Goal: Book appointment/travel/reservation

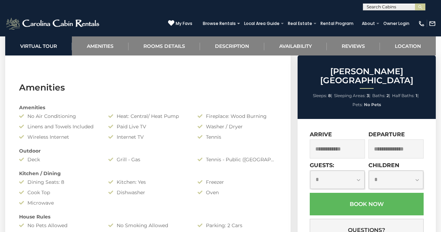
scroll to position [0, 0]
click at [399, 8] on input "text" at bounding box center [393, 8] width 61 height 7
type input "***"
click at [391, 19] on ul "A-T ypical" at bounding box center [394, 16] width 62 height 11
click at [386, 9] on input "***" at bounding box center [393, 8] width 61 height 7
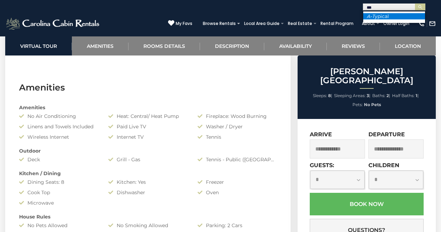
click at [385, 17] on li "A-T ypical" at bounding box center [394, 16] width 62 height 6
click at [419, 7] on img "submit" at bounding box center [419, 7] width 5 height 5
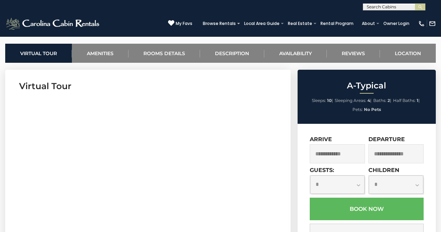
scroll to position [30, 0]
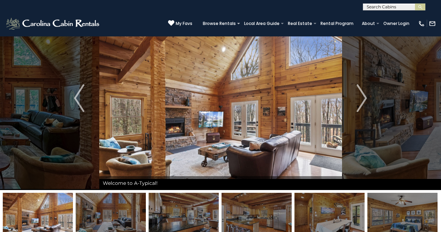
click at [298, 107] on img at bounding box center [220, 98] width 243 height 184
click at [365, 97] on img "Next" at bounding box center [361, 98] width 10 height 28
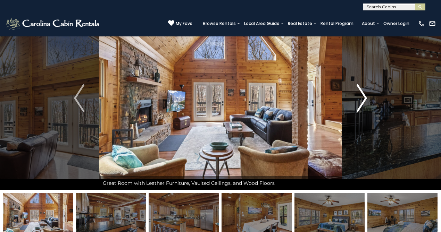
click at [365, 97] on img "Next" at bounding box center [361, 98] width 10 height 28
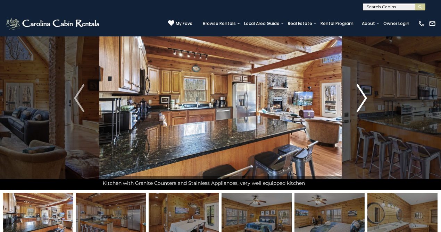
click at [365, 97] on img "Next" at bounding box center [361, 98] width 10 height 28
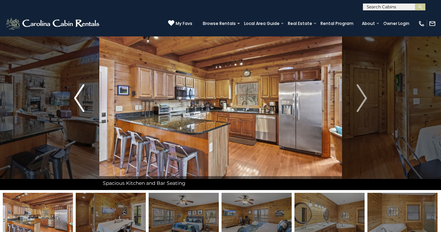
click at [79, 103] on img "Previous" at bounding box center [79, 98] width 10 height 28
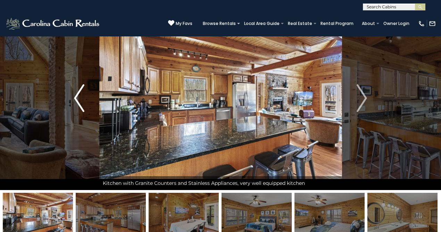
click at [80, 102] on img "Previous" at bounding box center [79, 98] width 10 height 28
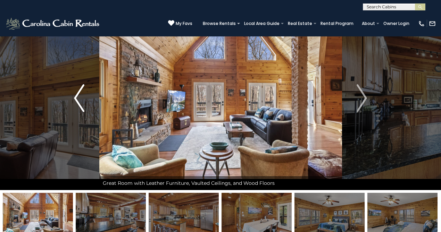
click at [80, 102] on img "Previous" at bounding box center [79, 98] width 10 height 28
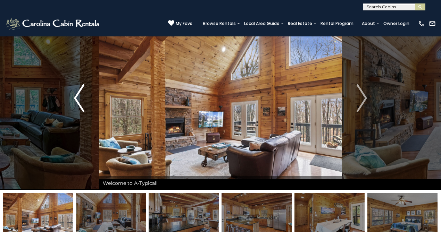
click at [80, 102] on img "Previous" at bounding box center [79, 98] width 10 height 28
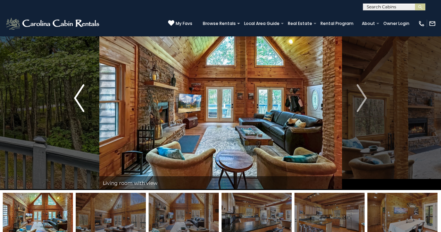
click at [80, 102] on img "Previous" at bounding box center [79, 98] width 10 height 28
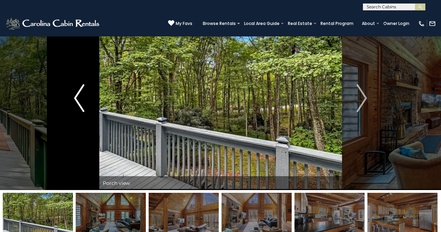
click at [80, 102] on img "Previous" at bounding box center [79, 98] width 10 height 28
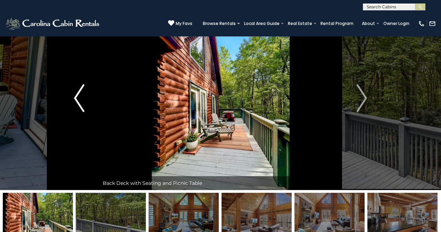
click at [80, 102] on img "Previous" at bounding box center [79, 98] width 10 height 28
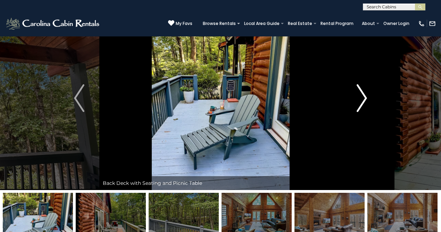
click at [367, 95] on button "Next" at bounding box center [361, 98] width 40 height 184
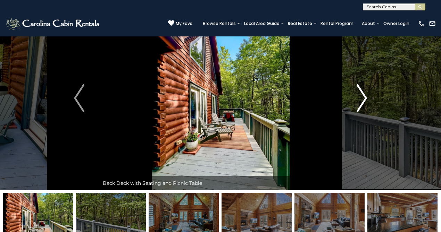
click at [367, 95] on button "Next" at bounding box center [361, 98] width 40 height 184
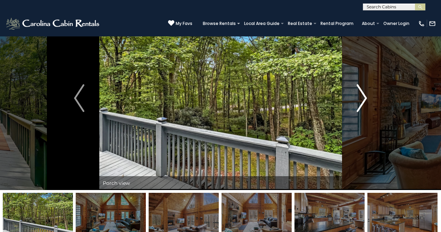
click at [367, 95] on button "Next" at bounding box center [361, 98] width 40 height 184
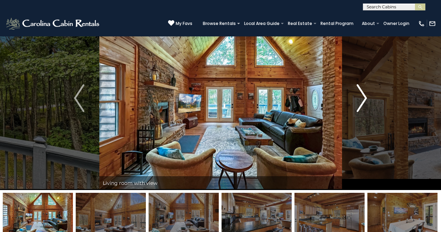
click at [367, 95] on button "Next" at bounding box center [361, 98] width 40 height 184
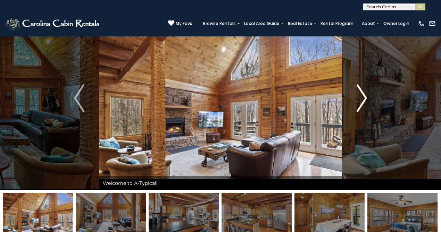
click at [367, 95] on button "Next" at bounding box center [361, 98] width 40 height 184
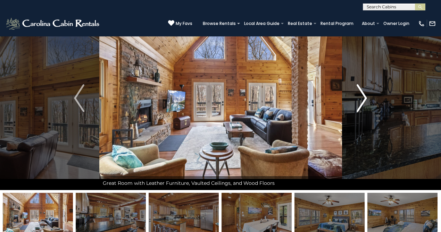
click at [367, 95] on button "Next" at bounding box center [361, 98] width 40 height 184
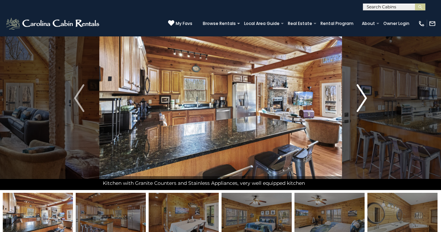
click at [367, 95] on button "Next" at bounding box center [361, 98] width 40 height 184
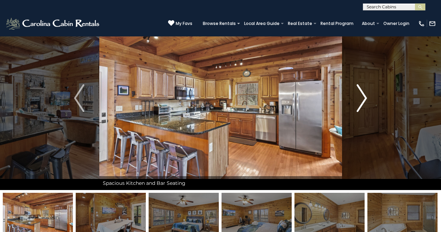
click at [367, 95] on button "Next" at bounding box center [361, 98] width 40 height 184
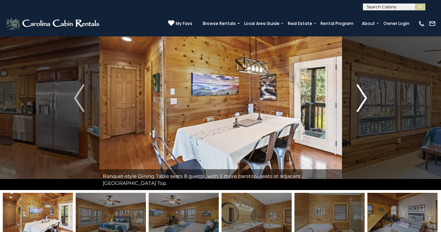
click at [367, 96] on button "Next" at bounding box center [361, 98] width 40 height 184
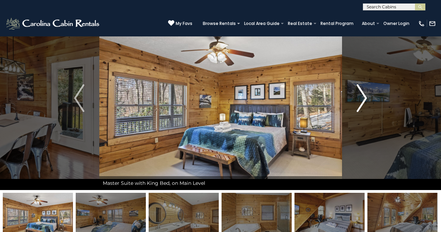
click at [367, 96] on img "Next" at bounding box center [361, 98] width 10 height 28
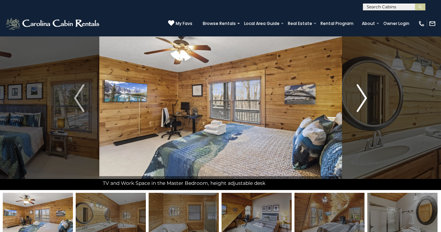
click at [367, 96] on img "Next" at bounding box center [361, 98] width 10 height 28
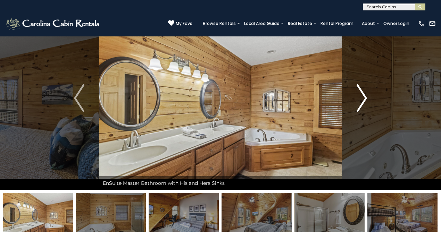
click at [367, 96] on img "Next" at bounding box center [361, 98] width 10 height 28
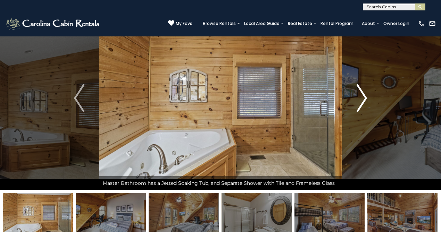
click at [367, 96] on img "Next" at bounding box center [361, 98] width 10 height 28
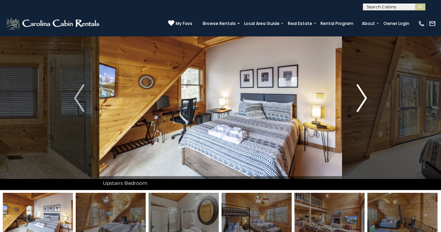
click at [366, 96] on img "Next" at bounding box center [361, 98] width 10 height 28
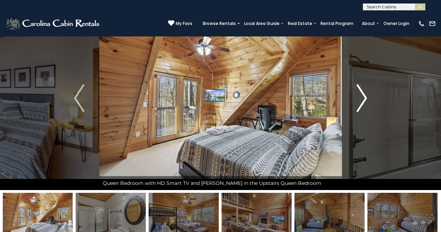
click at [366, 96] on img "Next" at bounding box center [361, 98] width 10 height 28
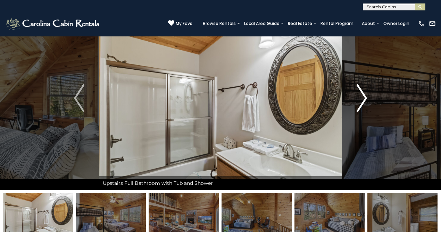
click at [366, 96] on img "Next" at bounding box center [361, 98] width 10 height 28
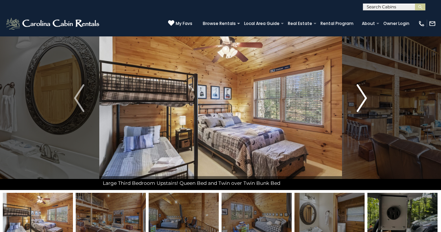
click at [366, 96] on img "Next" at bounding box center [361, 98] width 10 height 28
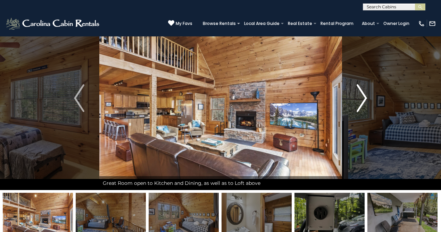
click at [366, 96] on img "Next" at bounding box center [361, 98] width 10 height 28
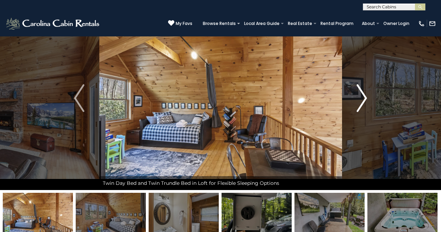
click at [366, 95] on img "Next" at bounding box center [361, 98] width 10 height 28
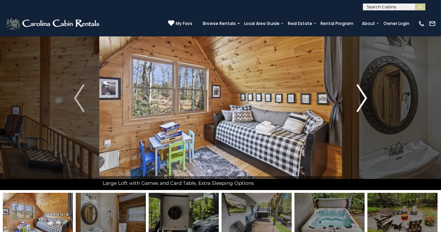
click at [366, 95] on img "Next" at bounding box center [361, 98] width 10 height 28
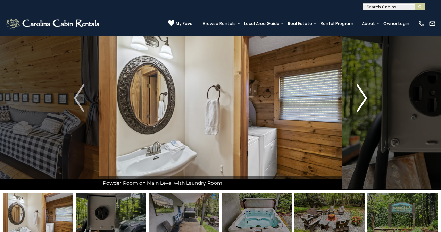
click at [366, 95] on img "Next" at bounding box center [361, 98] width 10 height 28
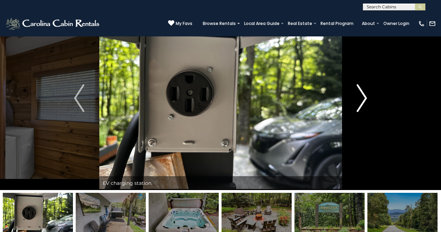
click at [366, 95] on img "Next" at bounding box center [361, 98] width 10 height 28
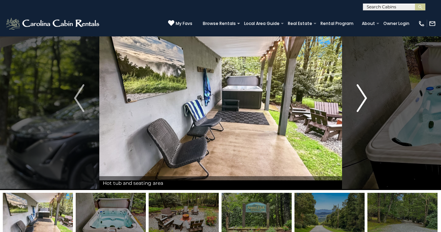
click at [366, 95] on img "Next" at bounding box center [361, 98] width 10 height 28
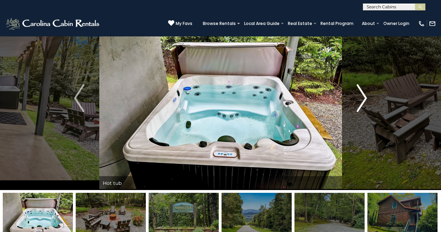
click at [366, 95] on img "Next" at bounding box center [361, 98] width 10 height 28
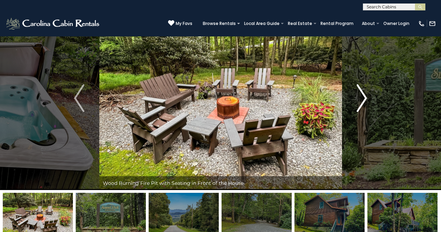
click at [366, 95] on img "Next" at bounding box center [361, 98] width 10 height 28
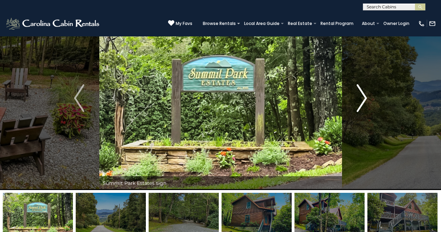
click at [366, 95] on img "Next" at bounding box center [361, 98] width 10 height 28
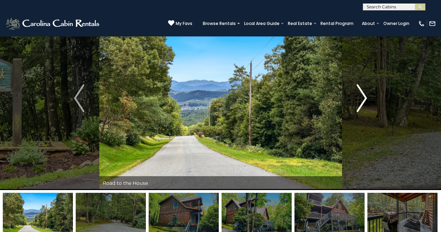
click at [366, 95] on img "Next" at bounding box center [361, 98] width 10 height 28
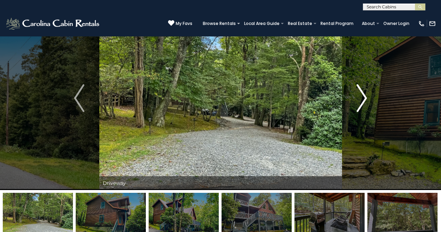
click at [365, 99] on img "Next" at bounding box center [361, 98] width 10 height 28
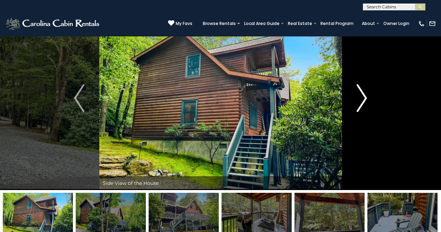
click at [365, 99] on img "Next" at bounding box center [361, 98] width 10 height 28
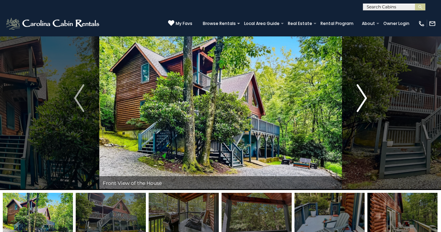
click at [365, 99] on img "Next" at bounding box center [361, 98] width 10 height 28
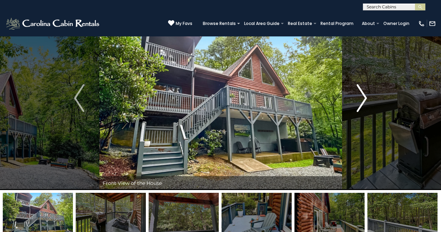
click at [364, 97] on img "Next" at bounding box center [361, 98] width 10 height 28
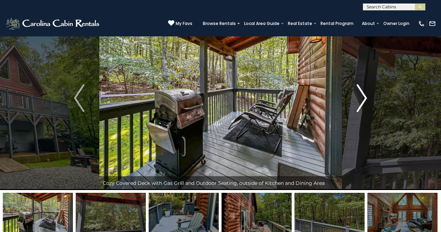
click at [363, 96] on img "Next" at bounding box center [361, 98] width 10 height 28
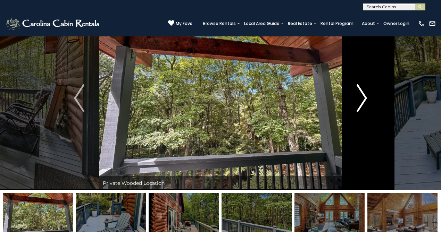
click at [363, 96] on img "Next" at bounding box center [361, 98] width 10 height 28
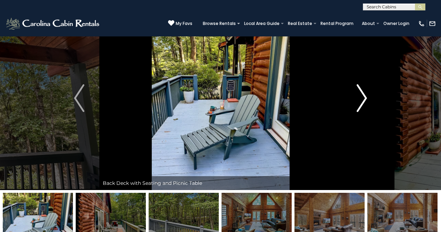
click at [363, 97] on img "Next" at bounding box center [361, 98] width 10 height 28
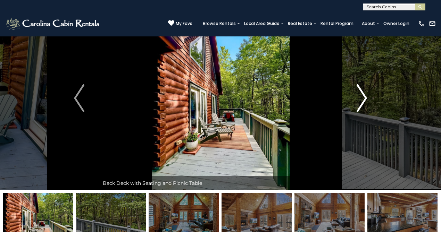
click at [364, 97] on img "Next" at bounding box center [361, 98] width 10 height 28
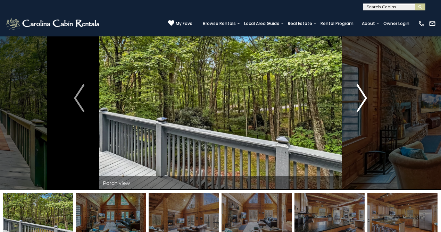
click at [364, 97] on img "Next" at bounding box center [361, 98] width 10 height 28
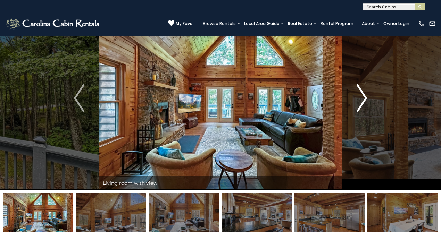
click at [355, 100] on button "Next" at bounding box center [361, 98] width 40 height 184
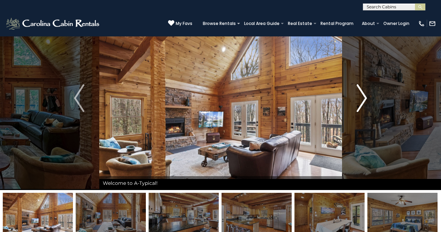
click at [352, 99] on button "Next" at bounding box center [361, 98] width 40 height 184
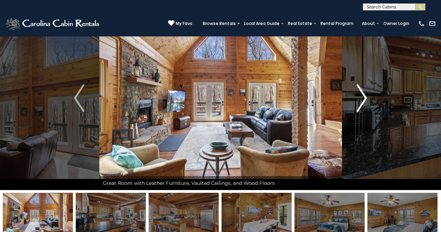
click at [351, 99] on button "Next" at bounding box center [361, 98] width 40 height 184
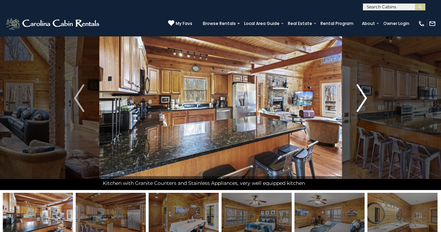
click at [351, 99] on button "Next" at bounding box center [361, 98] width 40 height 184
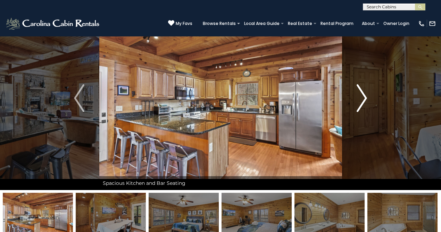
click at [351, 99] on button "Next" at bounding box center [361, 98] width 40 height 184
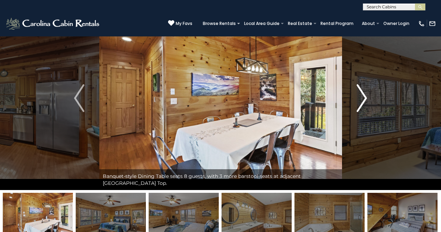
click at [351, 99] on button "Next" at bounding box center [361, 98] width 40 height 184
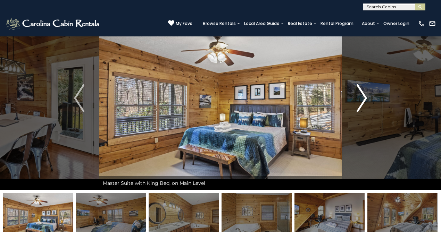
click at [351, 99] on button "Next" at bounding box center [361, 98] width 40 height 184
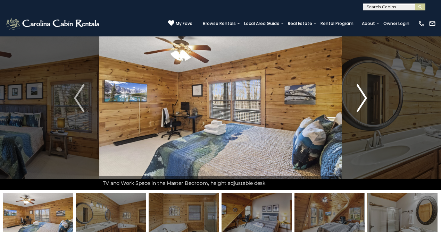
click at [360, 101] on img "Next" at bounding box center [361, 98] width 10 height 28
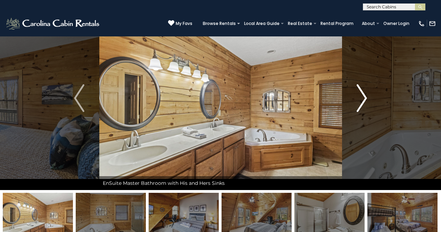
click at [360, 101] on img "Next" at bounding box center [361, 98] width 10 height 28
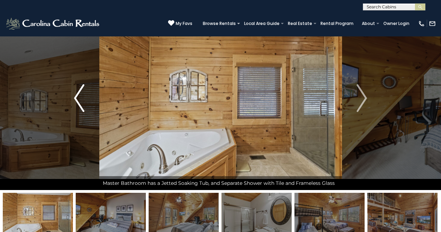
click at [74, 101] on img "Previous" at bounding box center [79, 98] width 10 height 28
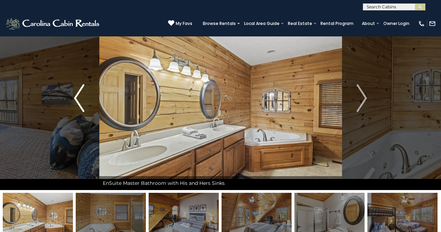
click at [74, 101] on img "Previous" at bounding box center [79, 98] width 10 height 28
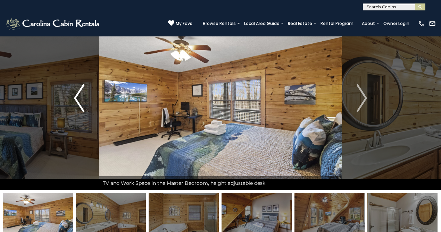
click at [74, 101] on img "Previous" at bounding box center [79, 98] width 10 height 28
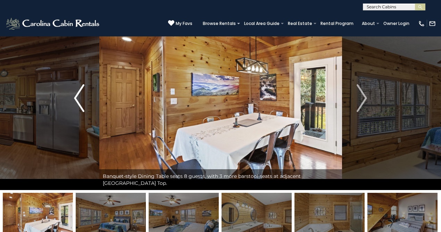
click at [74, 101] on img "Previous" at bounding box center [79, 98] width 10 height 28
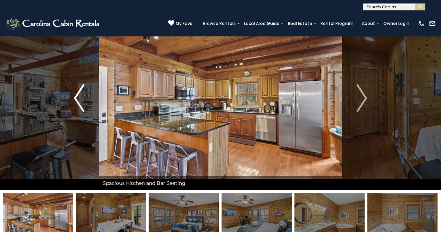
click at [74, 101] on img "Previous" at bounding box center [79, 98] width 10 height 28
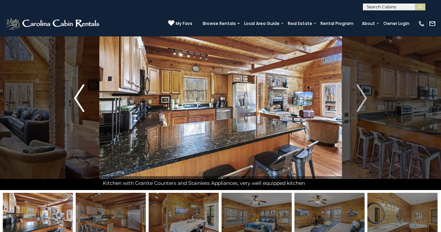
click at [74, 101] on img "Previous" at bounding box center [79, 98] width 10 height 28
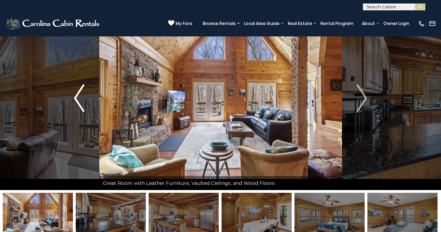
click at [74, 101] on img "Previous" at bounding box center [79, 98] width 10 height 28
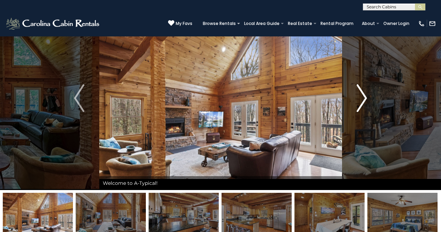
click at [355, 102] on button "Next" at bounding box center [361, 98] width 40 height 184
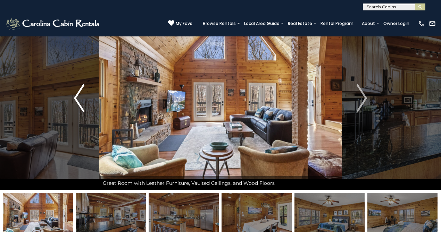
click at [77, 101] on img "Previous" at bounding box center [79, 98] width 10 height 28
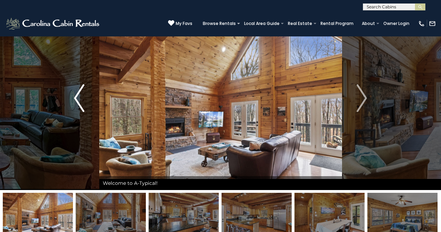
click at [77, 101] on img "Previous" at bounding box center [79, 98] width 10 height 28
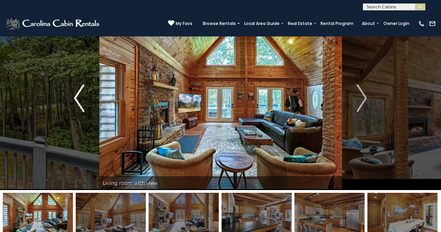
click at [77, 101] on img "Previous" at bounding box center [79, 98] width 10 height 28
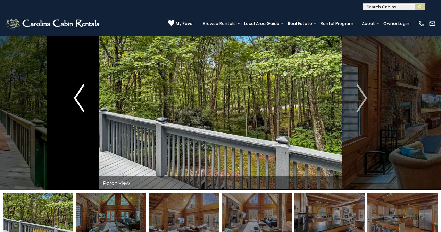
click at [77, 101] on img "Previous" at bounding box center [79, 98] width 10 height 28
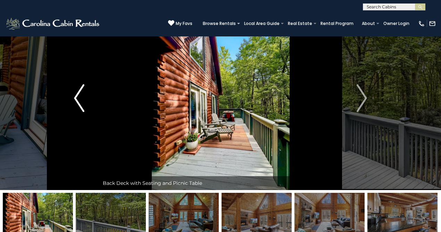
click at [77, 101] on img "Previous" at bounding box center [79, 98] width 10 height 28
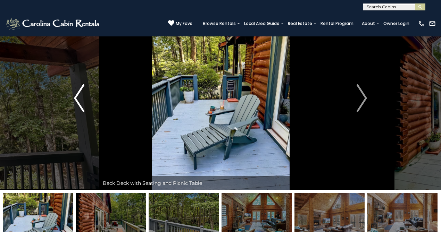
click at [77, 101] on img "Previous" at bounding box center [79, 98] width 10 height 28
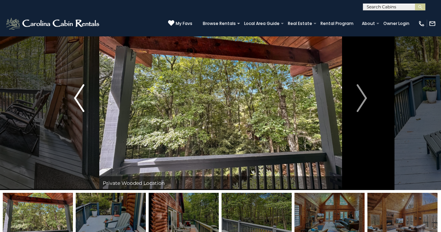
click at [77, 101] on img "Previous" at bounding box center [79, 98] width 10 height 28
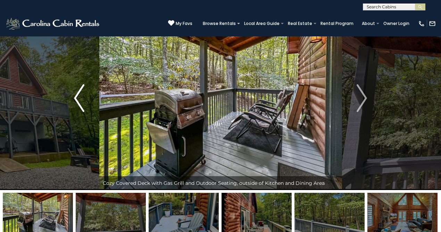
click at [77, 101] on img "Previous" at bounding box center [79, 98] width 10 height 28
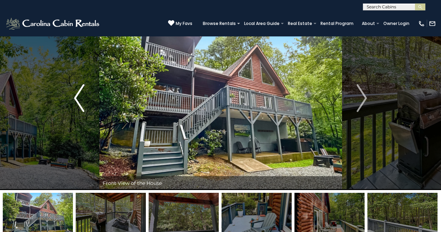
click at [77, 101] on img "Previous" at bounding box center [79, 98] width 10 height 28
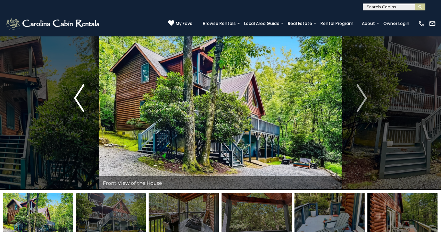
click at [77, 101] on img "Previous" at bounding box center [79, 98] width 10 height 28
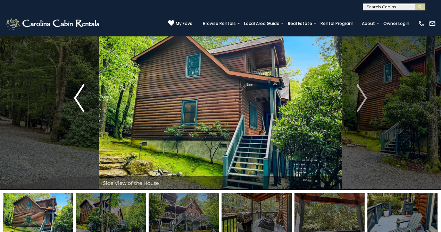
click at [76, 101] on img "Previous" at bounding box center [79, 98] width 10 height 28
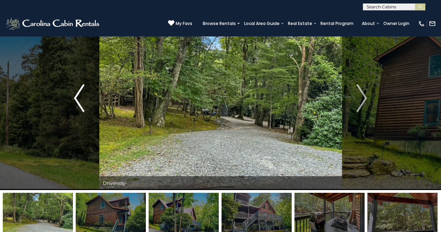
click at [76, 101] on img "Previous" at bounding box center [79, 98] width 10 height 28
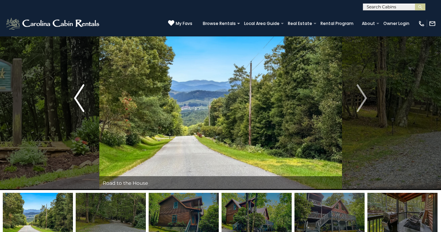
click at [76, 101] on img "Previous" at bounding box center [79, 98] width 10 height 28
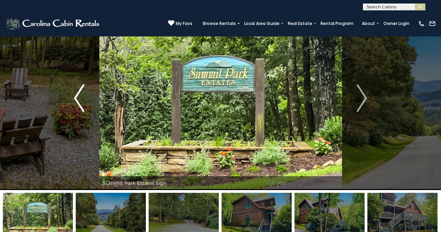
click at [76, 101] on img "Previous" at bounding box center [79, 98] width 10 height 28
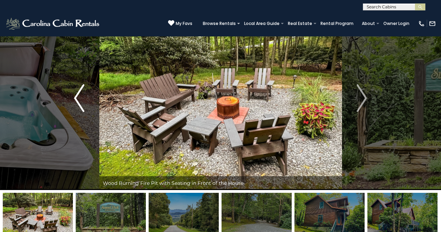
click at [76, 101] on img "Previous" at bounding box center [79, 98] width 10 height 28
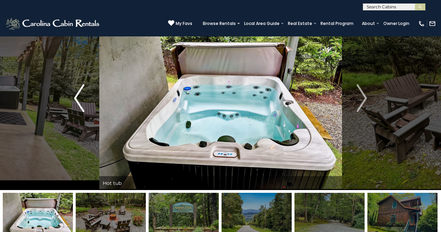
click at [76, 101] on img "Previous" at bounding box center [79, 98] width 10 height 28
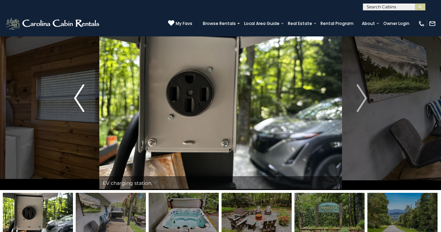
click at [76, 101] on img "Previous" at bounding box center [79, 98] width 10 height 28
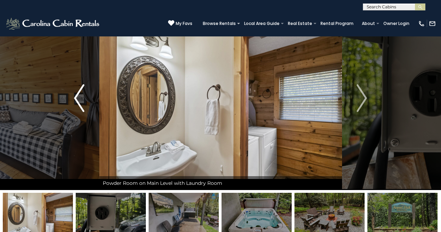
click at [76, 101] on img "Previous" at bounding box center [79, 98] width 10 height 28
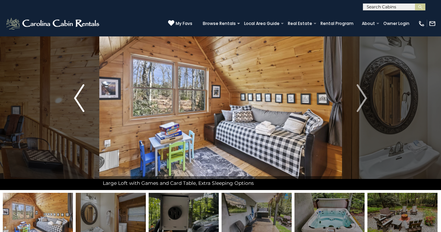
click at [76, 101] on img "Previous" at bounding box center [79, 98] width 10 height 28
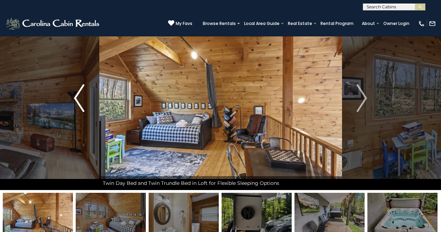
click at [76, 101] on img "Previous" at bounding box center [79, 98] width 10 height 28
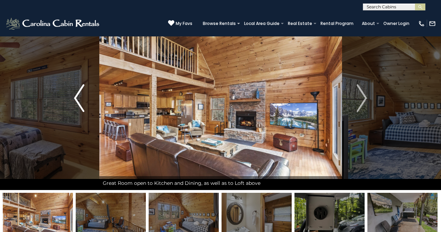
click at [76, 101] on img "Previous" at bounding box center [79, 98] width 10 height 28
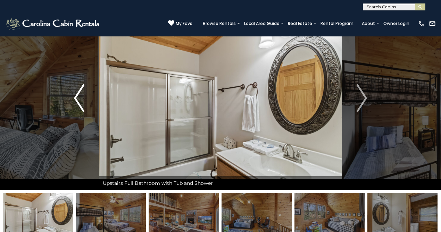
click at [76, 101] on img "Previous" at bounding box center [79, 98] width 10 height 28
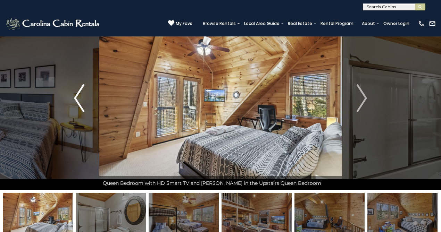
click at [76, 101] on img "Previous" at bounding box center [79, 98] width 10 height 28
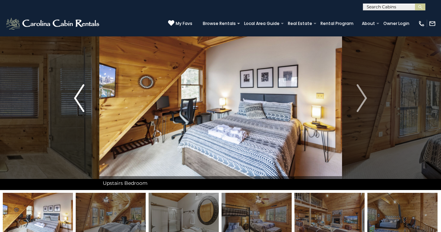
click at [76, 101] on img "Previous" at bounding box center [79, 98] width 10 height 28
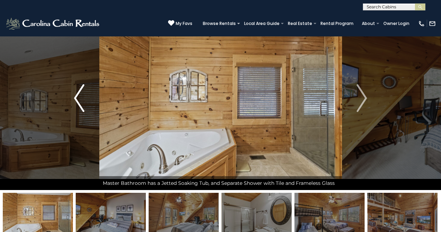
click at [76, 101] on img "Previous" at bounding box center [79, 98] width 10 height 28
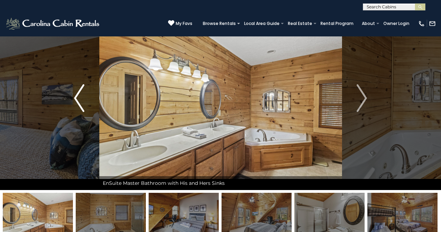
click at [76, 101] on img "Previous" at bounding box center [79, 98] width 10 height 28
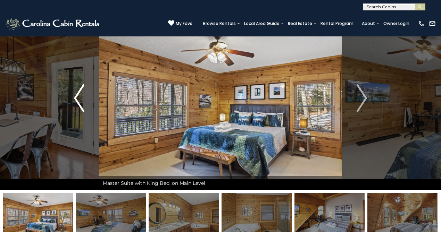
click at [76, 101] on img "Previous" at bounding box center [79, 98] width 10 height 28
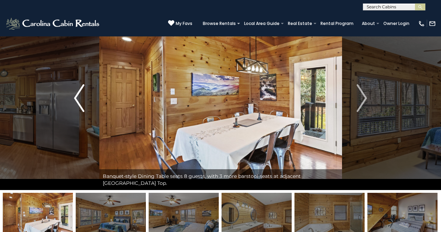
click at [76, 101] on img "Previous" at bounding box center [79, 98] width 10 height 28
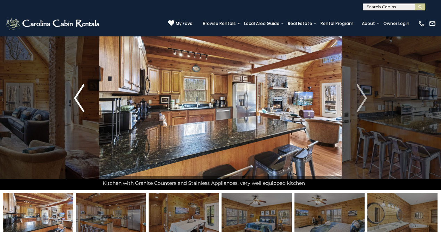
click at [76, 101] on img "Previous" at bounding box center [79, 98] width 10 height 28
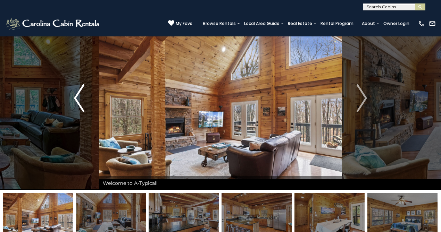
click at [76, 101] on img "Previous" at bounding box center [79, 98] width 10 height 28
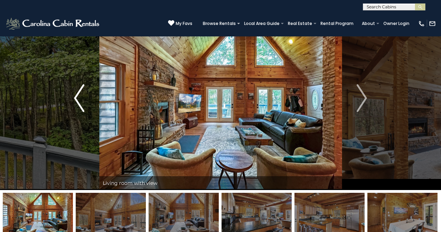
click at [76, 101] on img "Previous" at bounding box center [79, 98] width 10 height 28
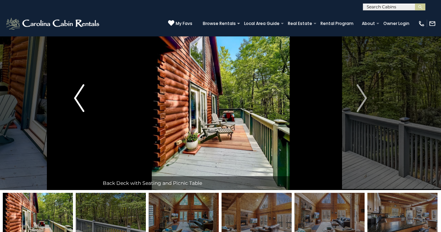
click at [76, 101] on img "Previous" at bounding box center [79, 98] width 10 height 28
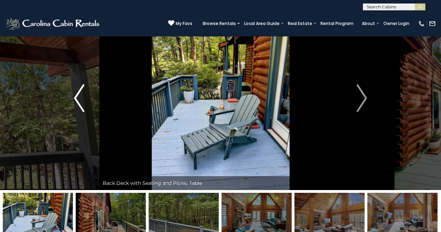
click at [74, 102] on img "Previous" at bounding box center [79, 98] width 10 height 28
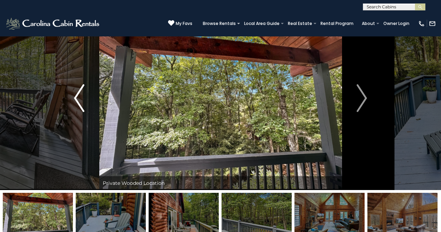
click at [74, 102] on img "Previous" at bounding box center [79, 98] width 10 height 28
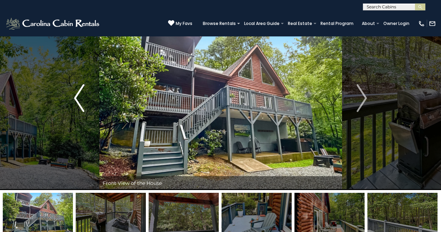
click at [74, 102] on img "Previous" at bounding box center [79, 98] width 10 height 28
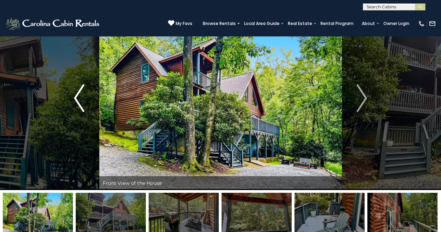
click at [74, 102] on img "Previous" at bounding box center [79, 98] width 10 height 28
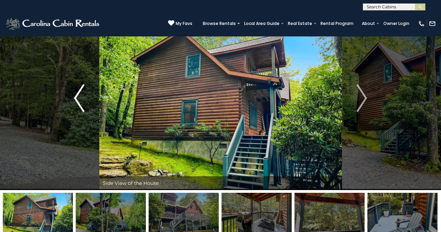
click at [74, 102] on img "Previous" at bounding box center [79, 98] width 10 height 28
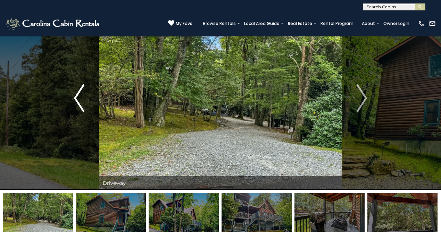
click at [74, 102] on img "Previous" at bounding box center [79, 98] width 10 height 28
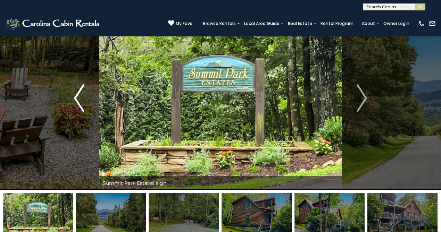
click at [74, 102] on img "Previous" at bounding box center [79, 98] width 10 height 28
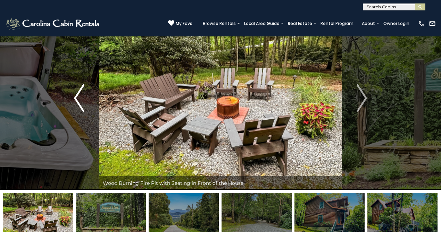
click at [74, 102] on img "Previous" at bounding box center [79, 98] width 10 height 28
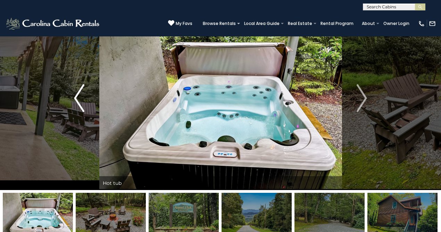
click at [74, 102] on img "Previous" at bounding box center [79, 98] width 10 height 28
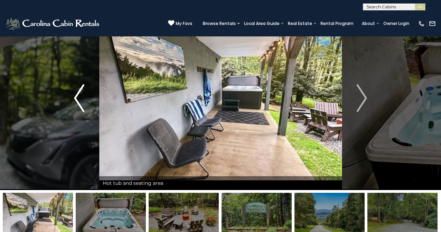
click at [74, 103] on img "Previous" at bounding box center [79, 98] width 10 height 28
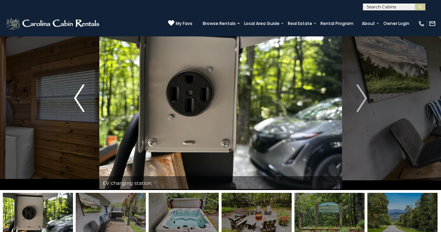
click at [74, 103] on img "Previous" at bounding box center [79, 98] width 10 height 28
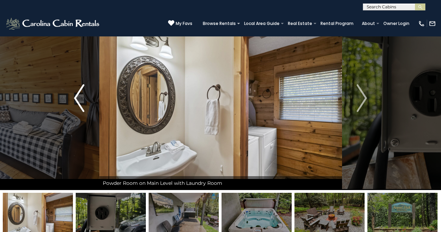
click at [74, 103] on img "Previous" at bounding box center [79, 98] width 10 height 28
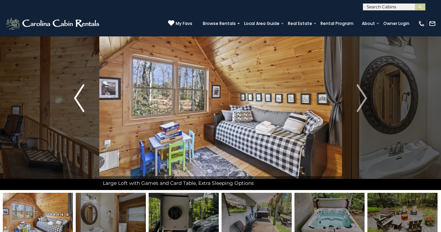
click at [74, 103] on img "Previous" at bounding box center [79, 98] width 10 height 28
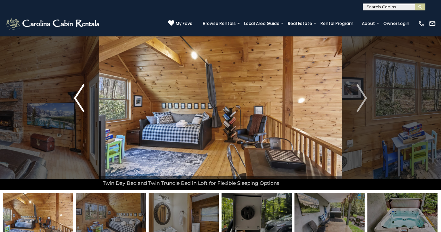
click at [74, 103] on img "Previous" at bounding box center [79, 98] width 10 height 28
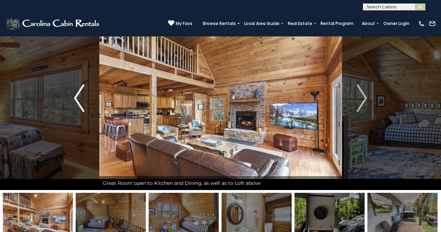
click at [74, 103] on img "Previous" at bounding box center [79, 98] width 10 height 28
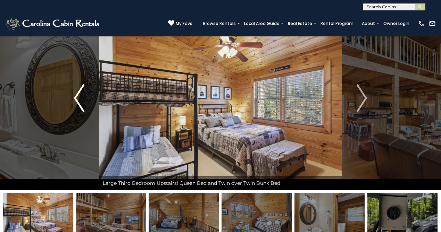
click at [73, 103] on button "Previous" at bounding box center [79, 98] width 40 height 184
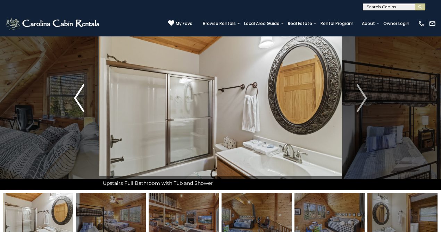
click at [73, 104] on button "Previous" at bounding box center [79, 98] width 40 height 184
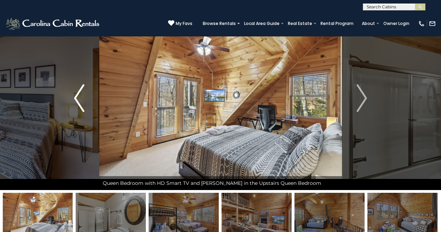
click at [73, 104] on button "Previous" at bounding box center [79, 98] width 40 height 184
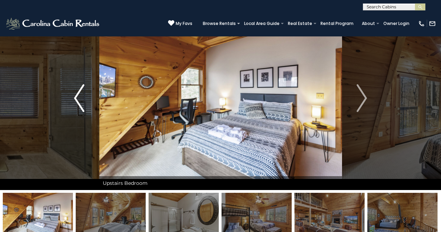
click at [73, 104] on button "Previous" at bounding box center [79, 98] width 40 height 184
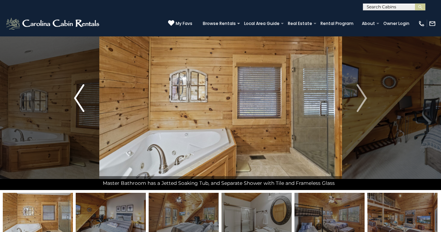
click at [73, 104] on button "Previous" at bounding box center [79, 98] width 40 height 184
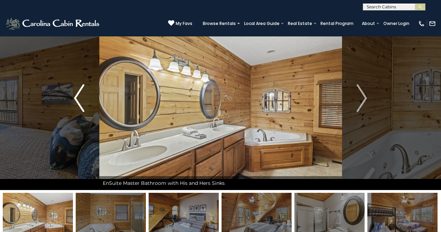
click at [73, 104] on button "Previous" at bounding box center [79, 98] width 40 height 184
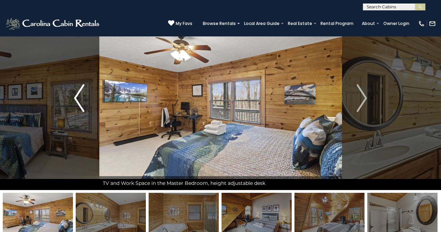
click at [73, 104] on button "Previous" at bounding box center [79, 98] width 40 height 184
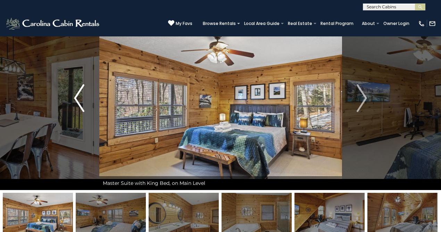
click at [73, 104] on button "Previous" at bounding box center [79, 98] width 40 height 184
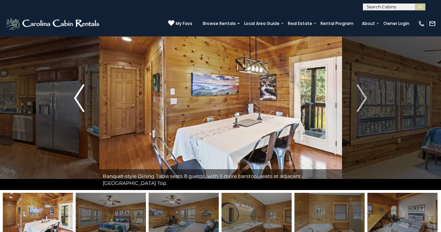
click at [73, 104] on button "Previous" at bounding box center [79, 98] width 40 height 184
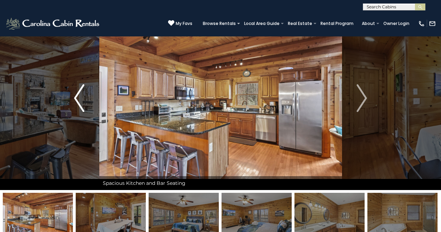
click at [73, 104] on button "Previous" at bounding box center [79, 98] width 40 height 184
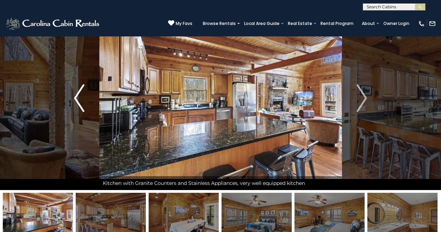
click at [73, 104] on button "Previous" at bounding box center [79, 98] width 40 height 184
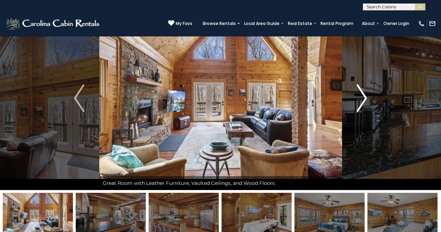
click at [364, 98] on img "Next" at bounding box center [361, 98] width 10 height 28
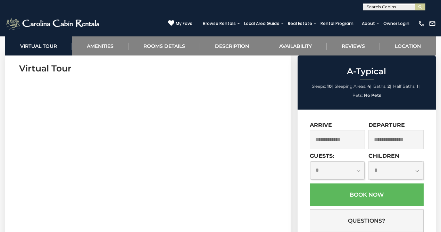
scroll to position [300, 0]
